Goal: Task Accomplishment & Management: Use online tool/utility

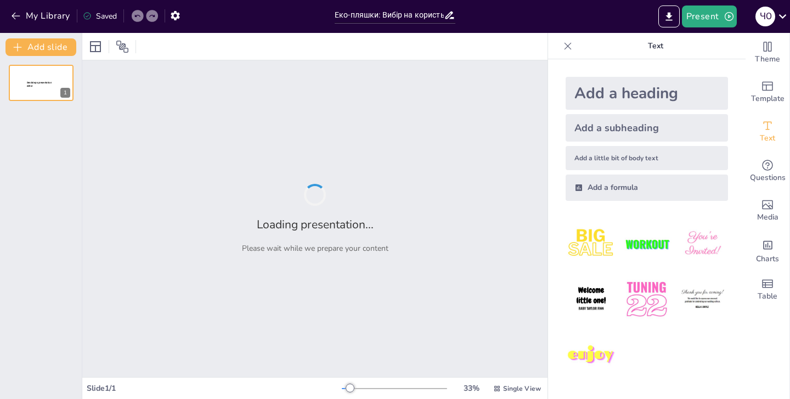
type input "Еко-пляшки: Вибір на користь природи"
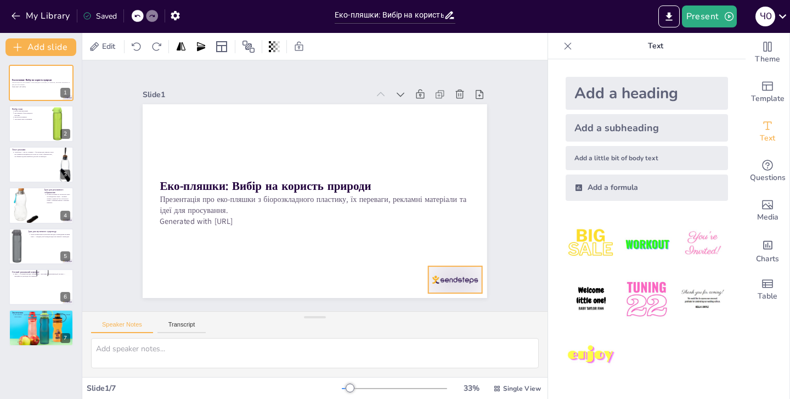
click at [435, 306] on div at bounding box center [405, 329] width 60 height 47
click at [457, 266] on icon at bounding box center [448, 273] width 15 height 15
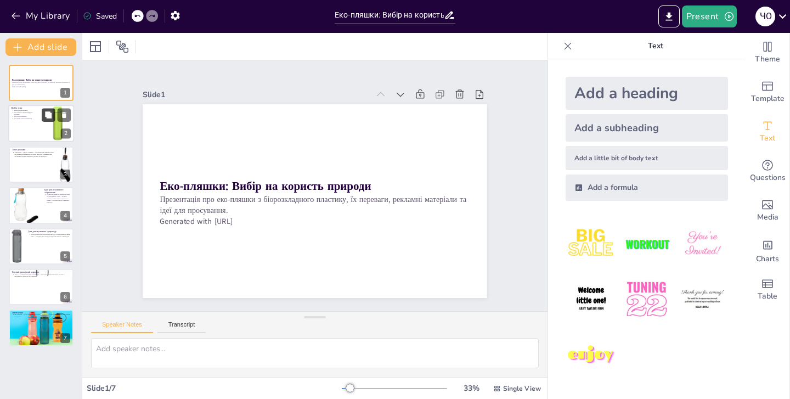
click at [54, 113] on button at bounding box center [48, 115] width 13 height 13
type textarea "Вибір теми є першим і найважливішим кроком у створенні рекламного матеріалу. Ві…"
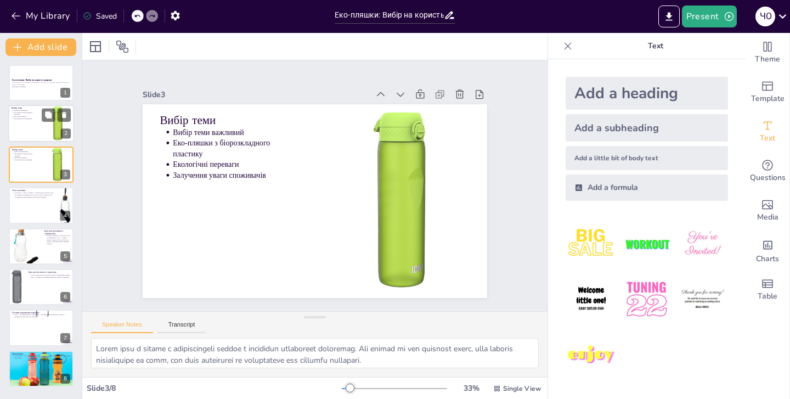
click at [24, 126] on div at bounding box center [41, 123] width 66 height 37
click at [35, 172] on div at bounding box center [41, 164] width 66 height 37
click at [65, 158] on icon at bounding box center [64, 156] width 4 height 6
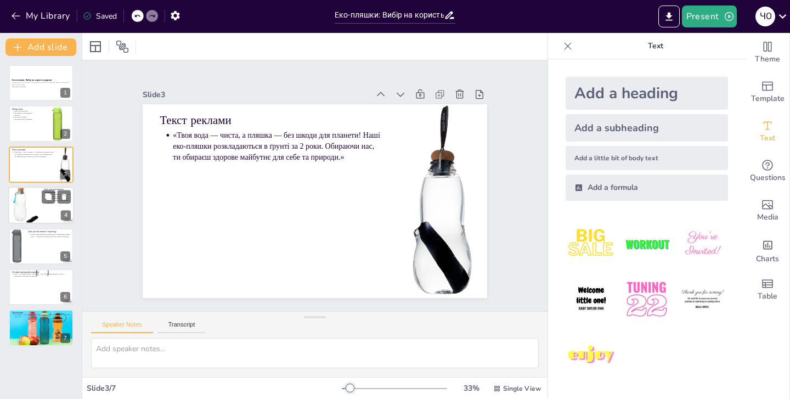
click at [29, 207] on div at bounding box center [24, 205] width 37 height 37
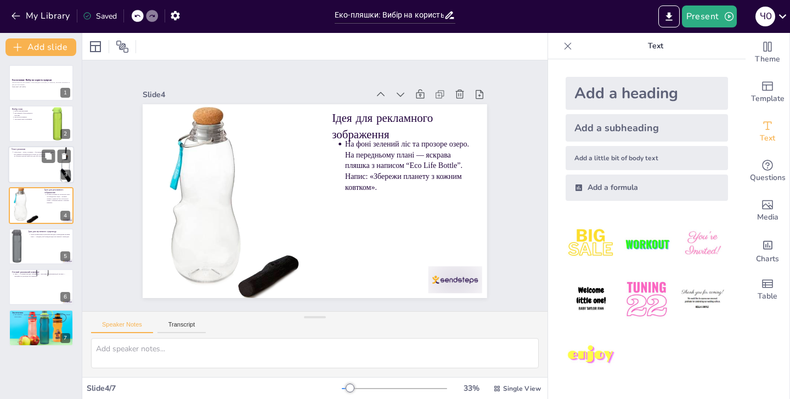
click at [34, 167] on div at bounding box center [41, 164] width 66 height 37
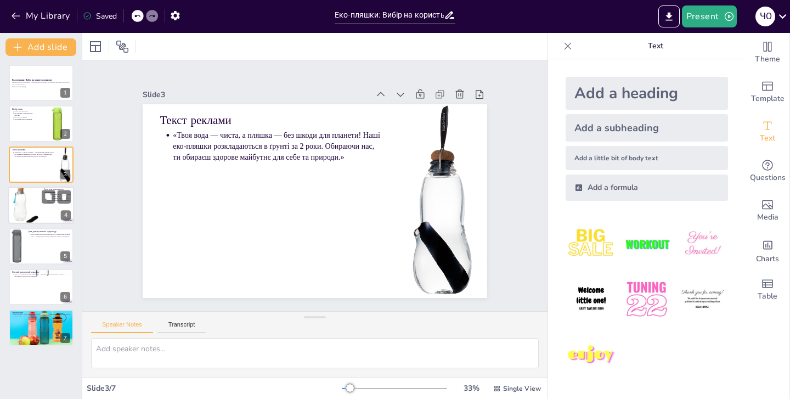
click at [21, 201] on div at bounding box center [24, 205] width 37 height 37
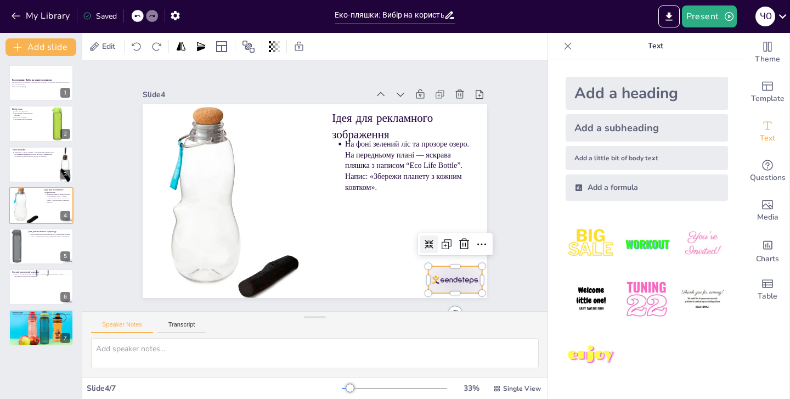
click at [442, 297] on div at bounding box center [419, 318] width 59 height 42
click at [455, 267] on icon at bounding box center [449, 273] width 12 height 13
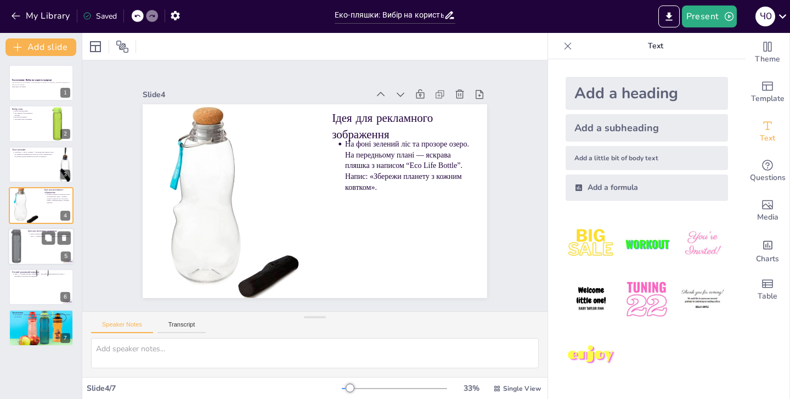
click at [25, 251] on div at bounding box center [41, 246] width 66 height 37
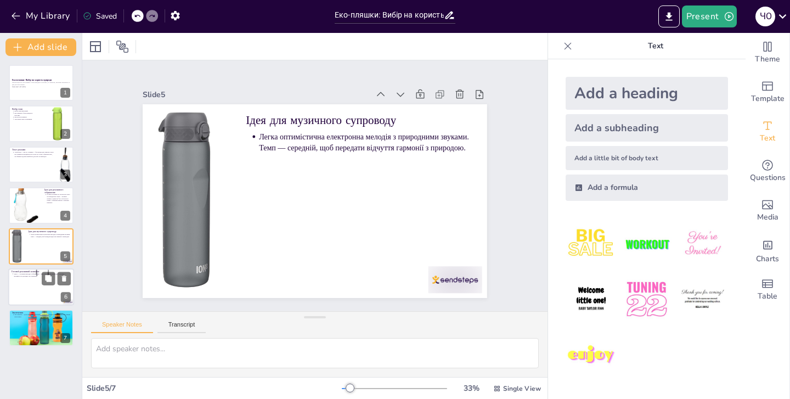
click at [15, 282] on div at bounding box center [41, 286] width 66 height 37
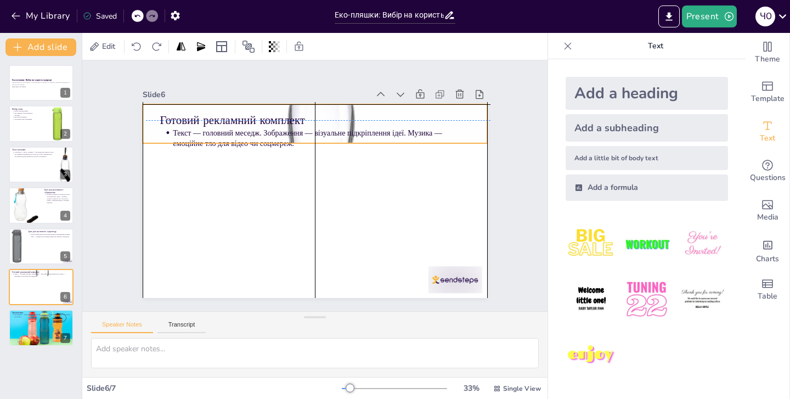
click at [291, 105] on div at bounding box center [334, 126] width 434 height 434
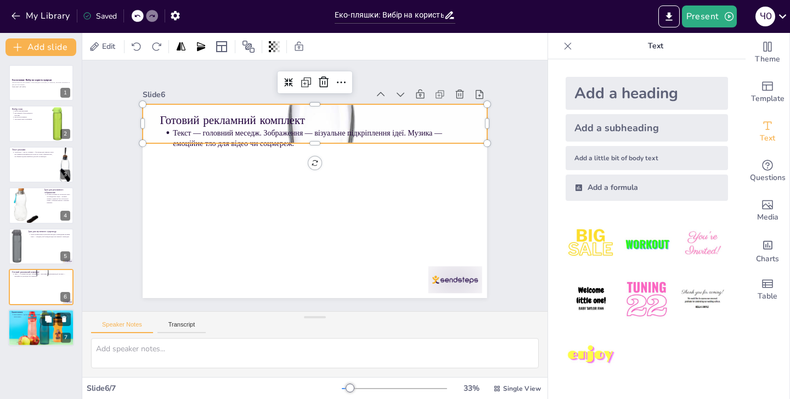
click at [27, 322] on div at bounding box center [41, 328] width 66 height 44
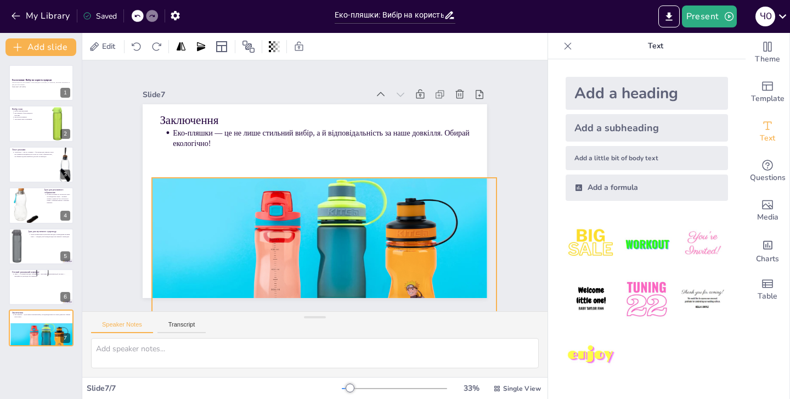
drag, startPoint x: 162, startPoint y: 216, endPoint x: 172, endPoint y: 290, distance: 74.1
click at [172, 290] on div at bounding box center [306, 274] width 385 height 296
click at [339, 158] on icon at bounding box center [338, 160] width 15 height 15
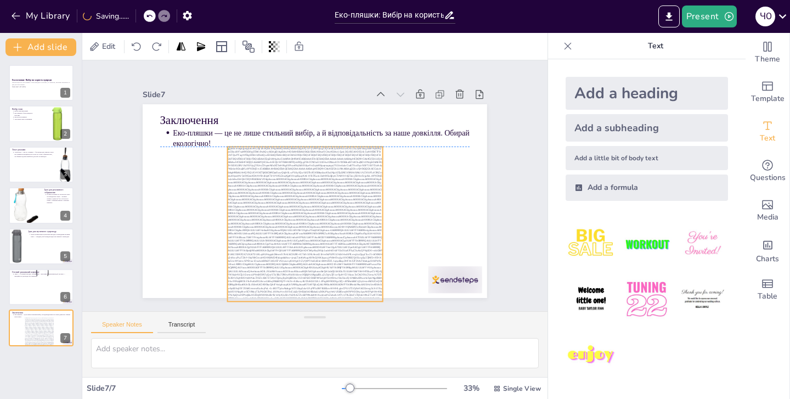
drag, startPoint x: 291, startPoint y: 214, endPoint x: 265, endPoint y: 254, distance: 48.4
click at [265, 254] on div at bounding box center [293, 219] width 195 height 195
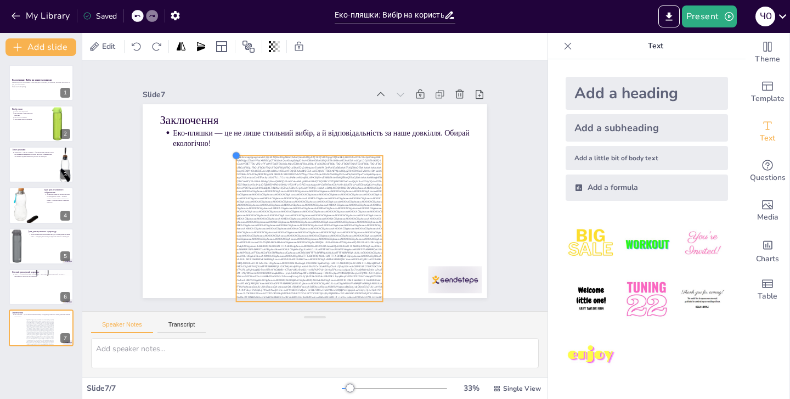
drag, startPoint x: 229, startPoint y: 149, endPoint x: 238, endPoint y: 158, distance: 12.4
click at [238, 153] on div at bounding box center [240, 148] width 10 height 10
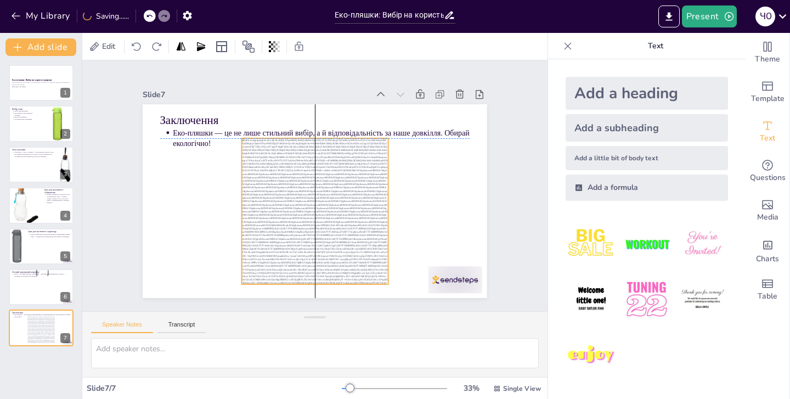
drag, startPoint x: 289, startPoint y: 204, endPoint x: 290, endPoint y: 187, distance: 16.5
click at [290, 187] on div at bounding box center [289, 188] width 161 height 161
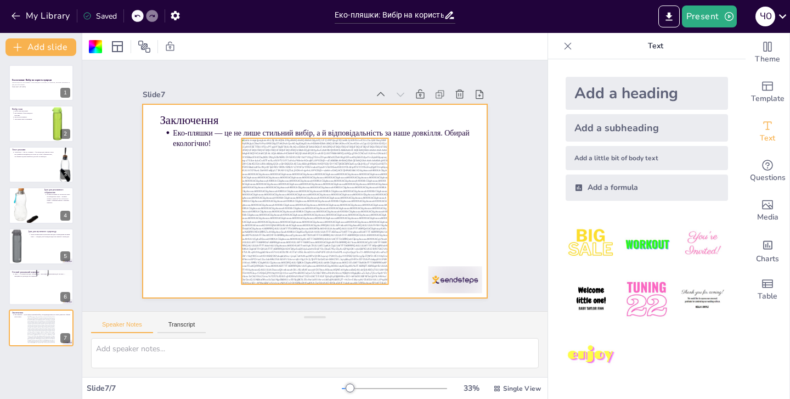
click at [283, 222] on div at bounding box center [307, 210] width 184 height 184
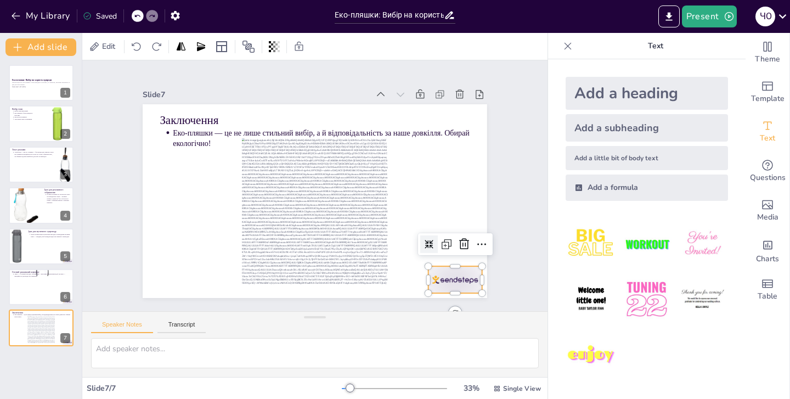
click at [419, 312] on div at bounding box center [390, 337] width 60 height 50
click at [447, 279] on icon at bounding box center [438, 287] width 16 height 16
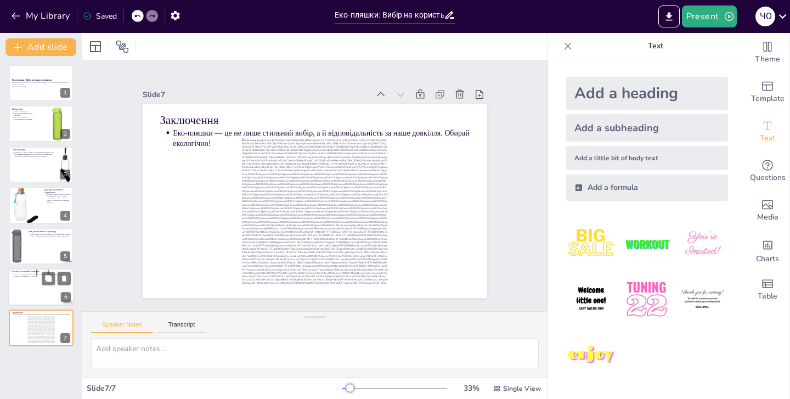
click at [33, 281] on div at bounding box center [41, 286] width 66 height 37
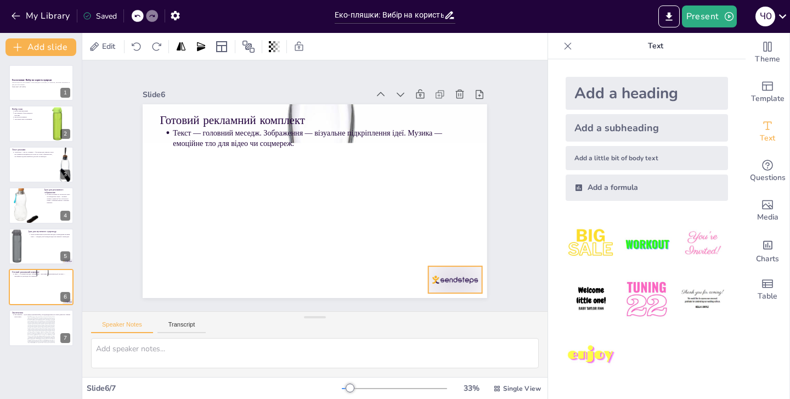
click at [310, 322] on div at bounding box center [286, 352] width 47 height 60
click at [411, 312] on icon at bounding box center [401, 321] width 19 height 19
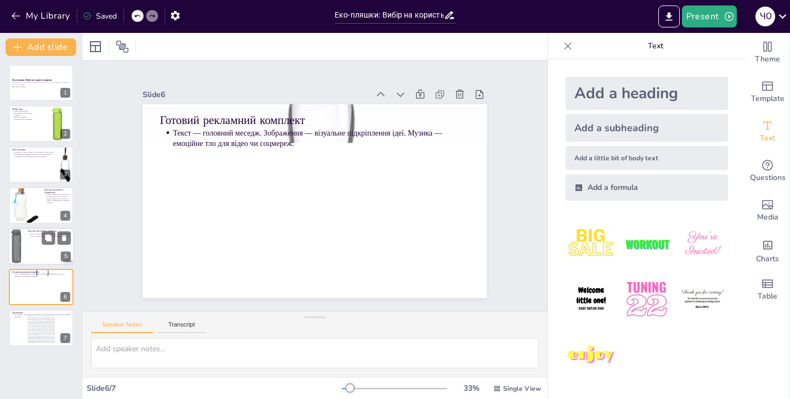
click at [38, 250] on div at bounding box center [41, 246] width 66 height 37
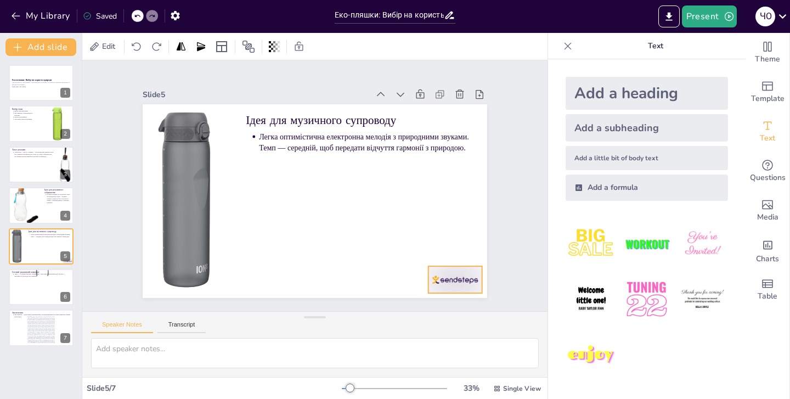
click at [436, 297] on div at bounding box center [419, 318] width 59 height 42
click at [363, 334] on icon at bounding box center [356, 341] width 14 height 14
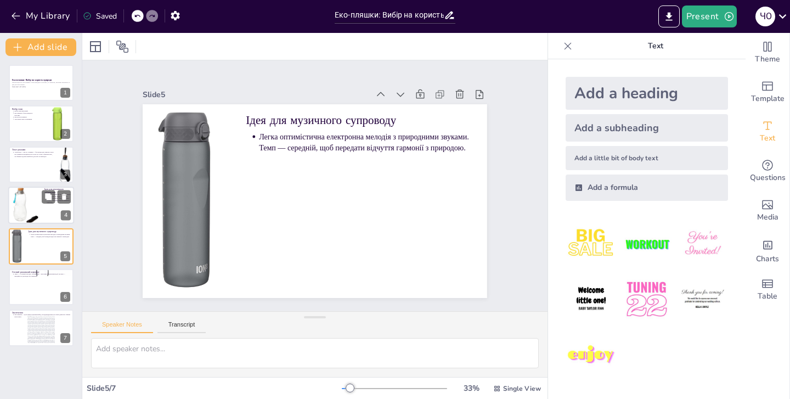
click at [24, 195] on div at bounding box center [24, 205] width 37 height 37
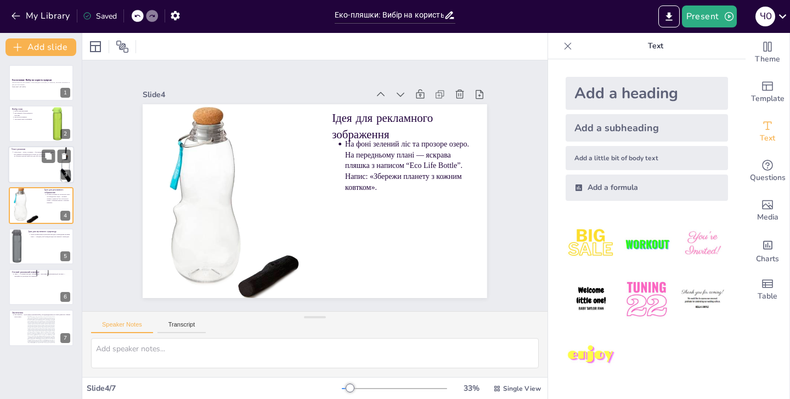
click at [40, 176] on div at bounding box center [41, 164] width 66 height 37
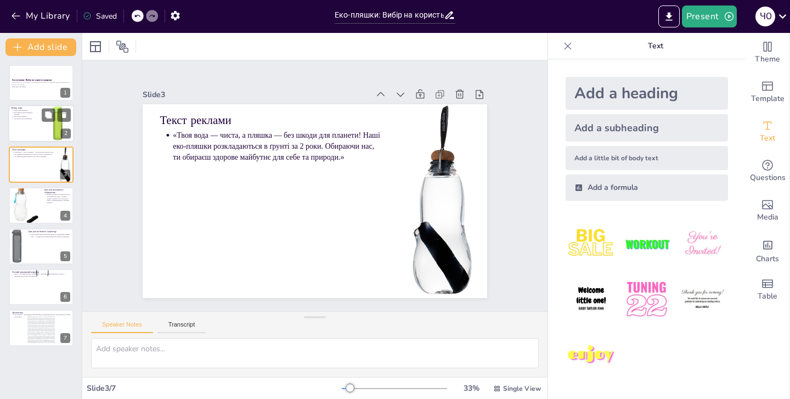
click at [41, 125] on div at bounding box center [57, 123] width 37 height 37
type textarea "Вибір теми є першим і найважливішим кроком у створенні рекламного матеріалу. Ві…"
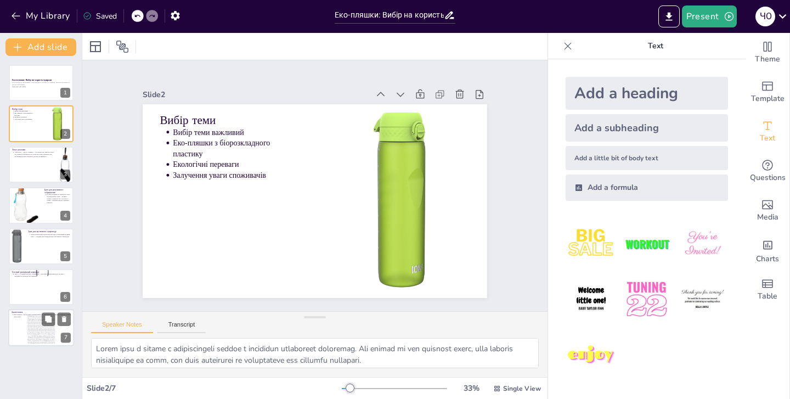
click at [30, 315] on p "Еко-пляшки — це не лише стильний вибір, а й відповідальність за наше довкілля. …" at bounding box center [42, 316] width 57 height 4
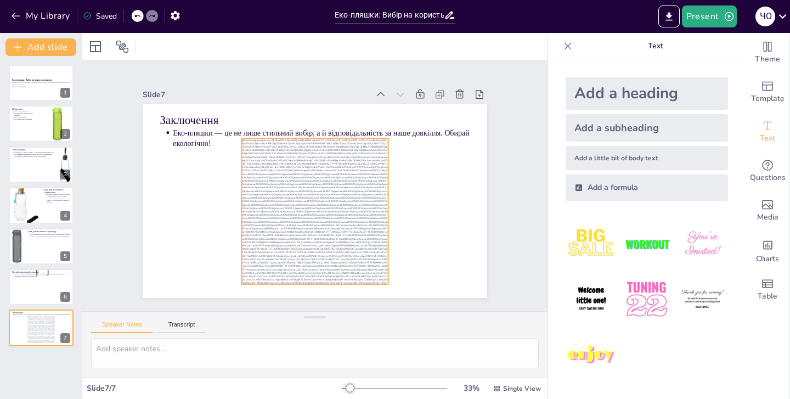
click at [299, 171] on div at bounding box center [309, 210] width 173 height 173
click at [349, 121] on icon at bounding box center [358, 130] width 18 height 18
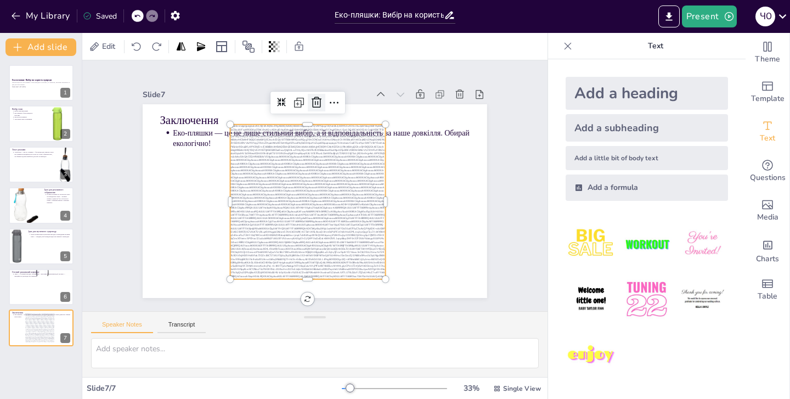
click at [383, 145] on icon at bounding box center [392, 154] width 18 height 18
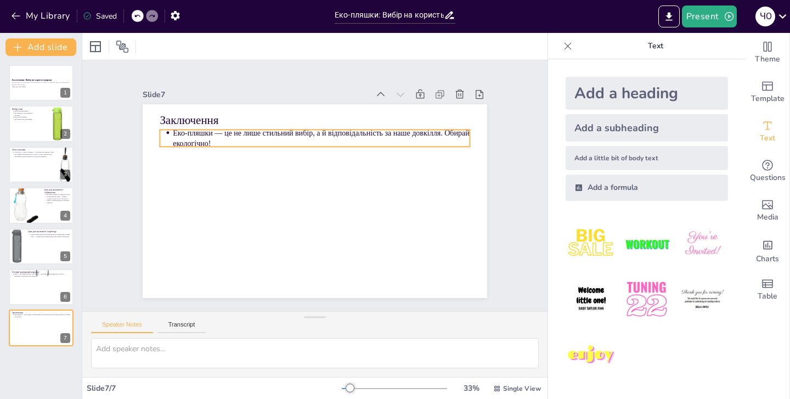
click at [219, 143] on p "Еко-пляшки — це не лише стильний вибір, а й відповідальність за наше довкілля. …" at bounding box center [326, 139] width 297 height 53
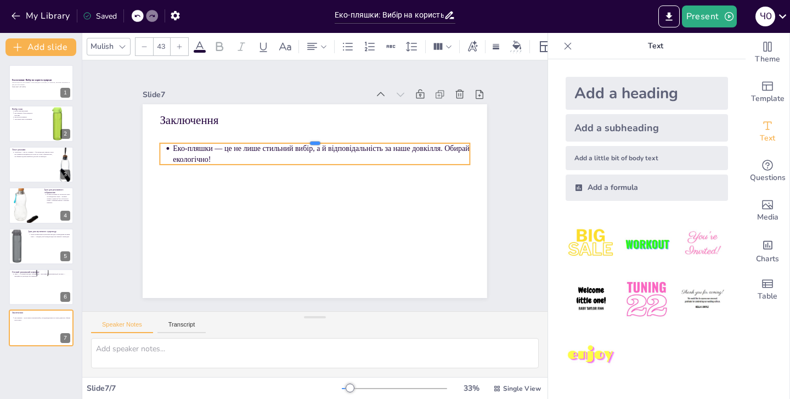
drag, startPoint x: 316, startPoint y: 128, endPoint x: 313, endPoint y: 164, distance: 35.7
click at [313, 164] on div "Заключення Еко-пляшки — це не лише стильний вибір, а й відповідальність за наше…" at bounding box center [313, 201] width 363 height 229
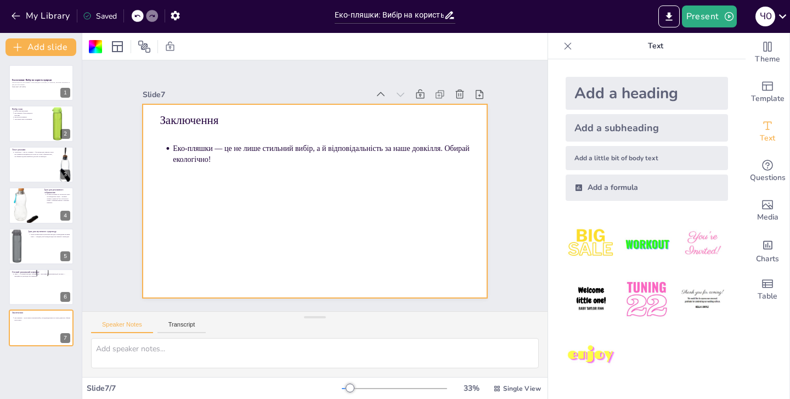
click at [109, 262] on div "Slide 1 Еко-пляшки: Вибір на користь природи Презентація про еко-пляшки з біоро…" at bounding box center [314, 186] width 489 height 298
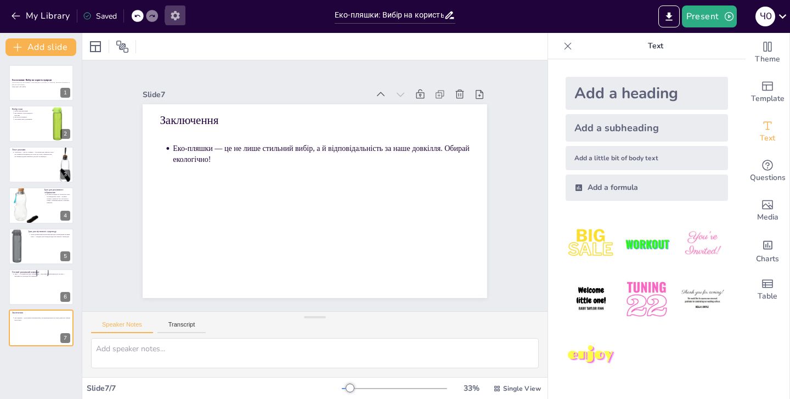
click at [173, 20] on icon "button" at bounding box center [176, 16] width 12 height 12
click at [781, 19] on icon at bounding box center [783, 16] width 15 height 15
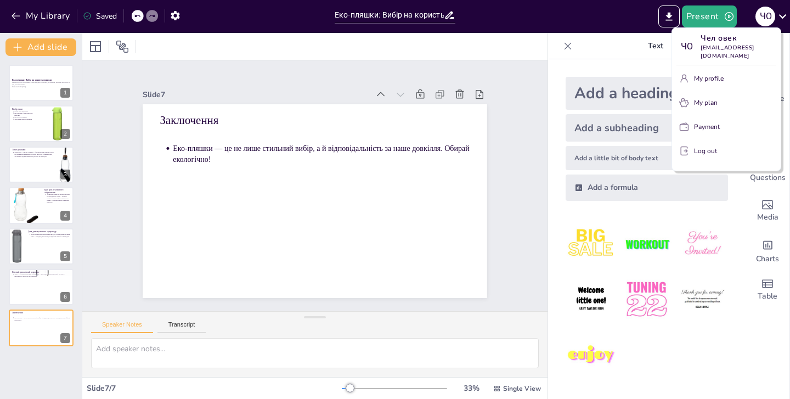
click at [669, 23] on div at bounding box center [395, 199] width 790 height 399
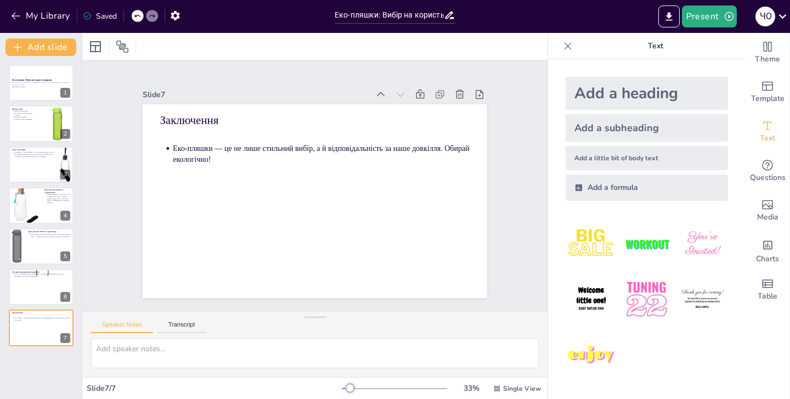
click at [669, 23] on button "Export to PowerPoint" at bounding box center [669, 16] width 21 height 22
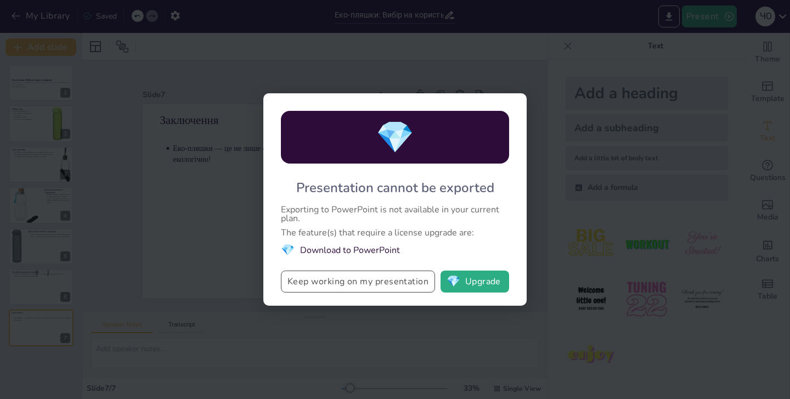
click at [394, 287] on button "Keep working on my presentation" at bounding box center [358, 282] width 154 height 22
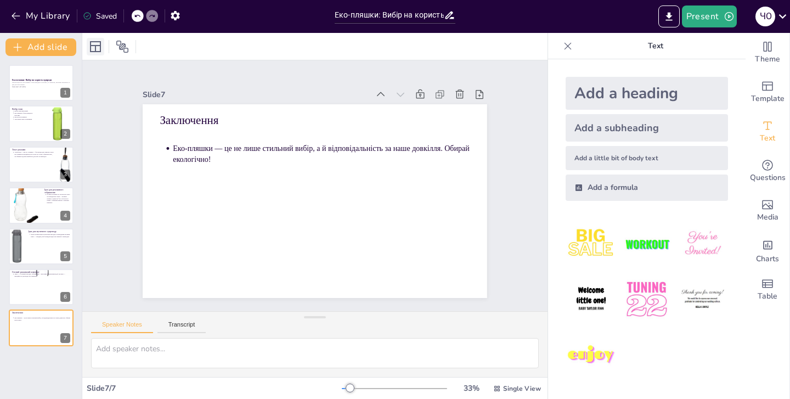
click at [94, 47] on icon at bounding box center [95, 46] width 13 height 13
click at [120, 48] on icon at bounding box center [122, 47] width 12 height 12
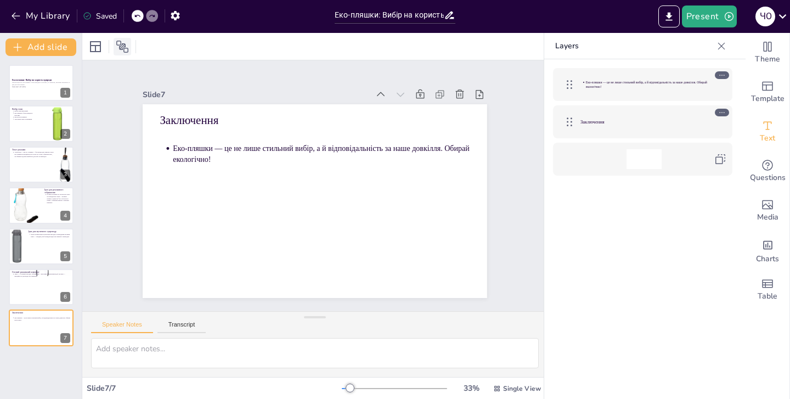
click at [120, 49] on icon at bounding box center [122, 47] width 12 height 12
click at [99, 47] on icon at bounding box center [95, 46] width 13 height 13
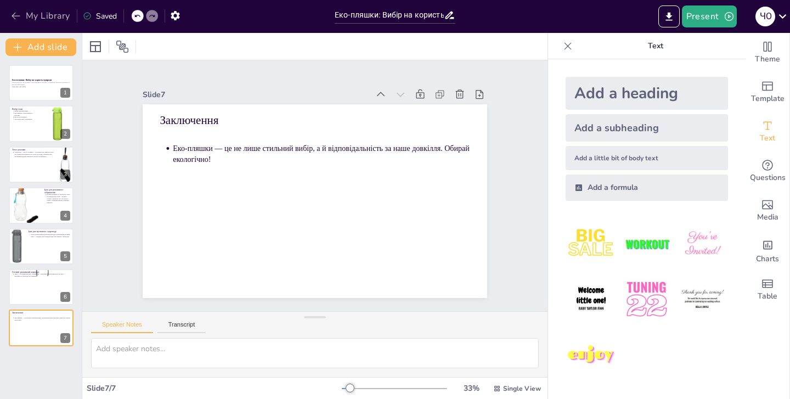
click at [15, 15] on icon "button" at bounding box center [15, 15] width 11 height 11
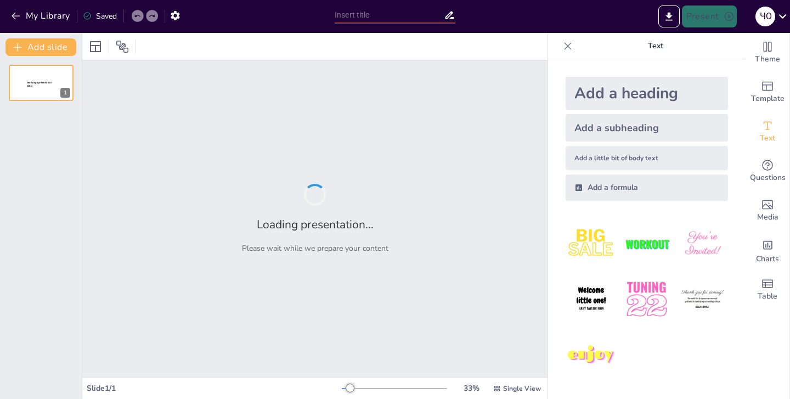
type input "Еко-пляшки: Вибір на користь природи"
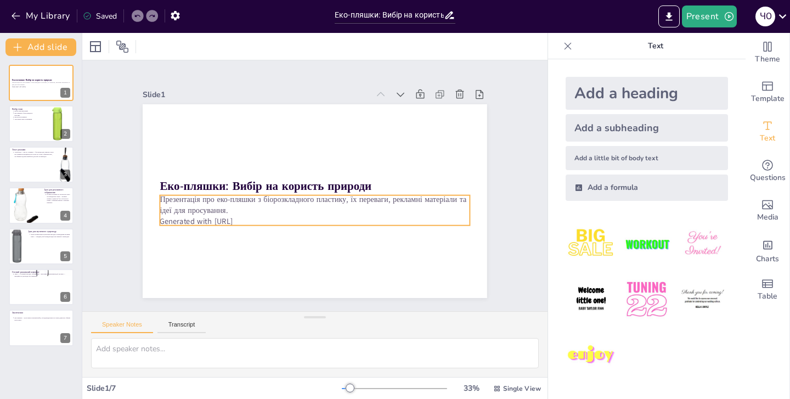
click at [263, 224] on p "Generated with Sendsteps.ai" at bounding box center [345, 203] width 164 height 274
click at [232, 224] on p "Generated with Sendsteps.ai" at bounding box center [294, 214] width 257 height 191
click at [232, 224] on p "Generated with Sendsteps.ai" at bounding box center [323, 220] width 306 height 75
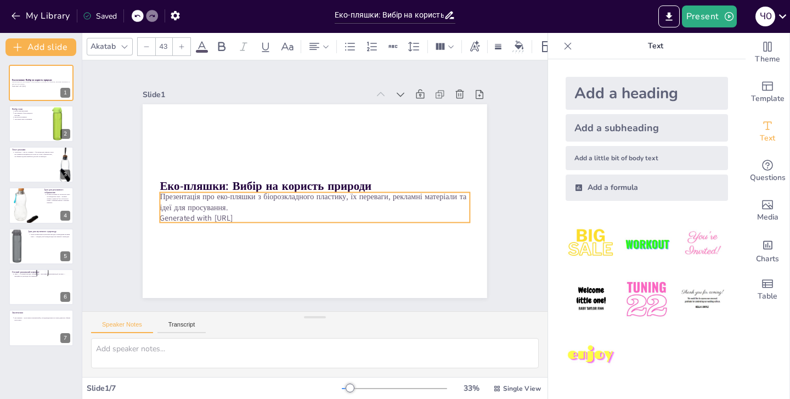
click at [239, 222] on p "Generated with Sendsteps.ai" at bounding box center [287, 202] width 164 height 274
click at [310, 221] on p "Generated with Sendsteps.ai" at bounding box center [347, 179] width 75 height 306
click at [238, 221] on p "Generated with Sendsteps.ai" at bounding box center [290, 164] width 215 height 238
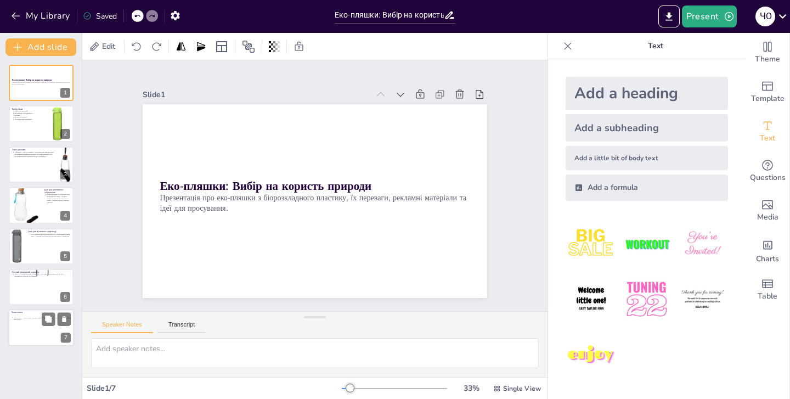
click at [38, 329] on div at bounding box center [41, 328] width 66 height 37
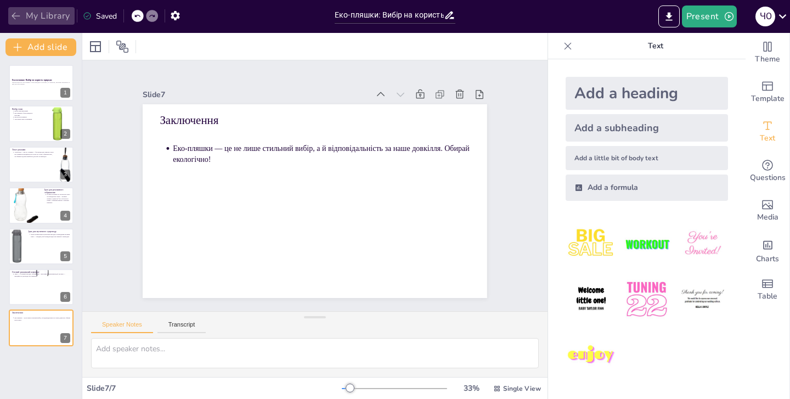
click at [37, 13] on button "My Library" at bounding box center [41, 16] width 66 height 18
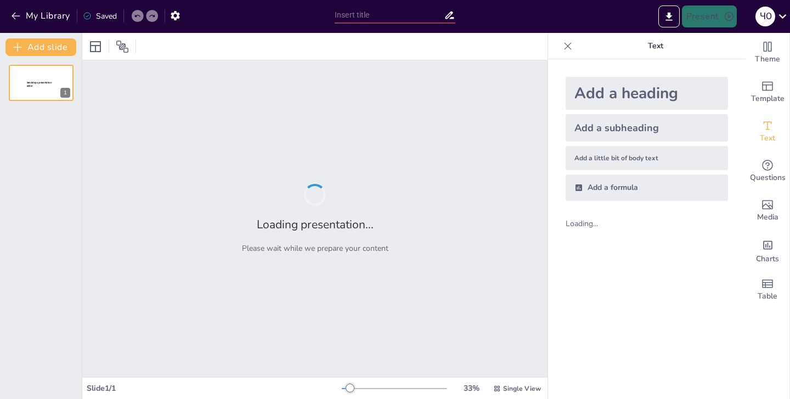
type input "Еко-пляшки: Вибір на користь природи"
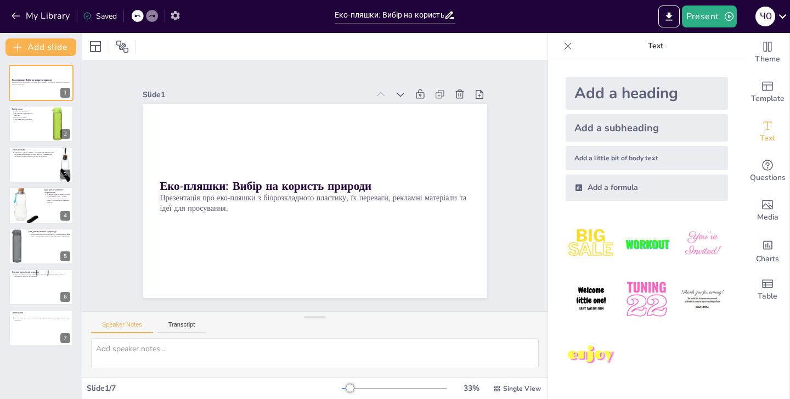
click at [172, 15] on icon "button" at bounding box center [175, 15] width 9 height 9
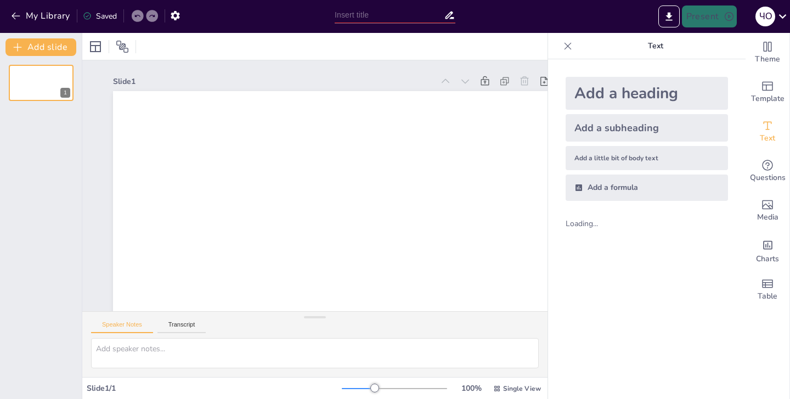
type input "Еко-пляшки: Вибір на користь природи"
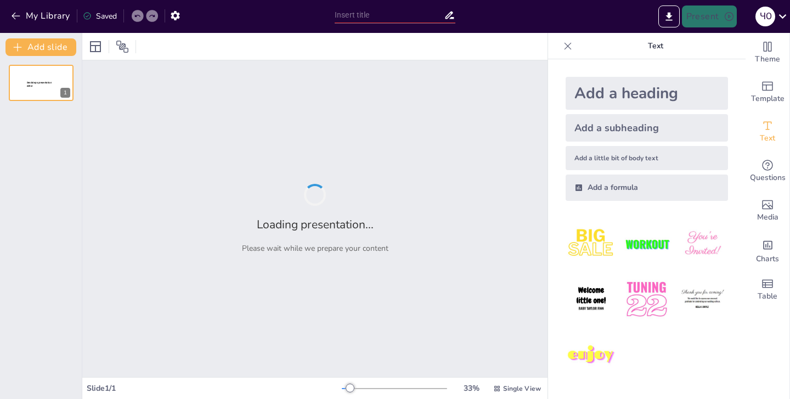
type input "Еко-пляшки: Вибір на користь природи"
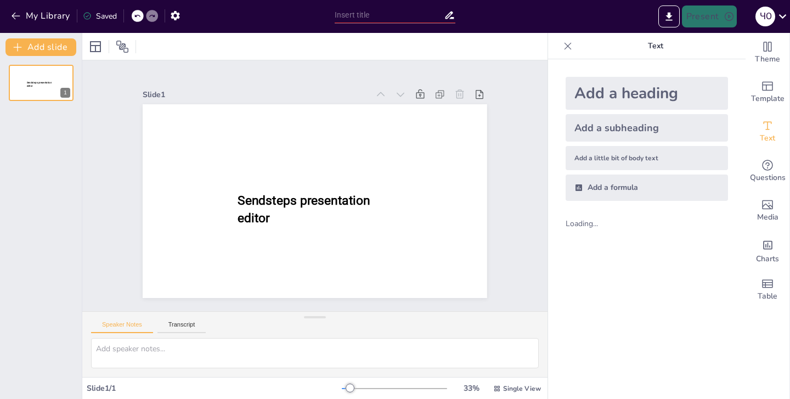
type input "Еко-пляшки: Вибір на користь природи"
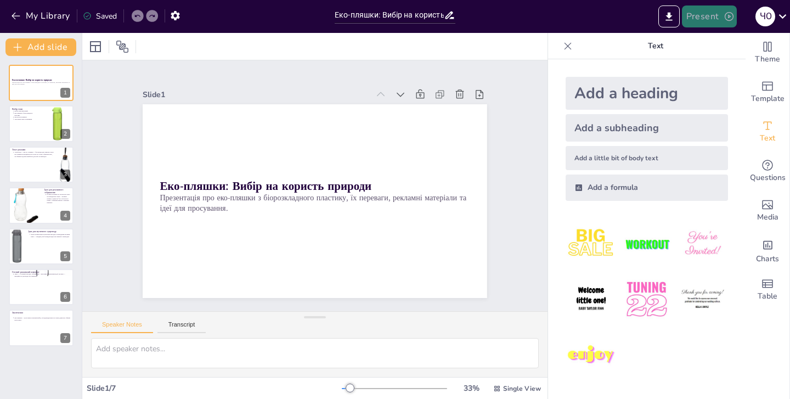
click at [717, 21] on button "Present" at bounding box center [709, 16] width 55 height 22
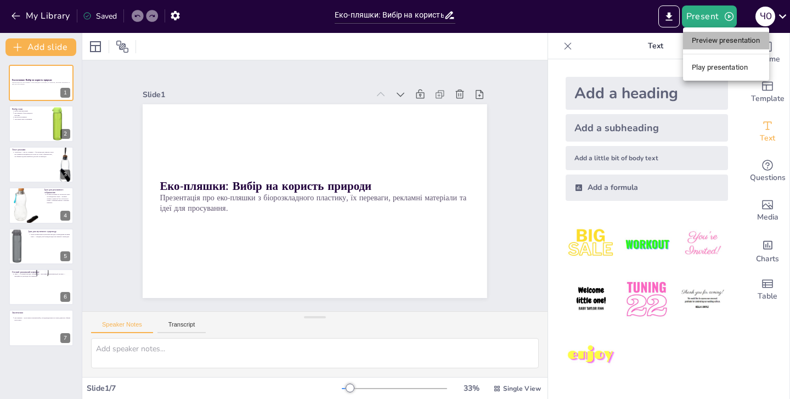
click at [702, 36] on li "Preview presentation" at bounding box center [726, 41] width 86 height 18
